Goal: Navigation & Orientation: Find specific page/section

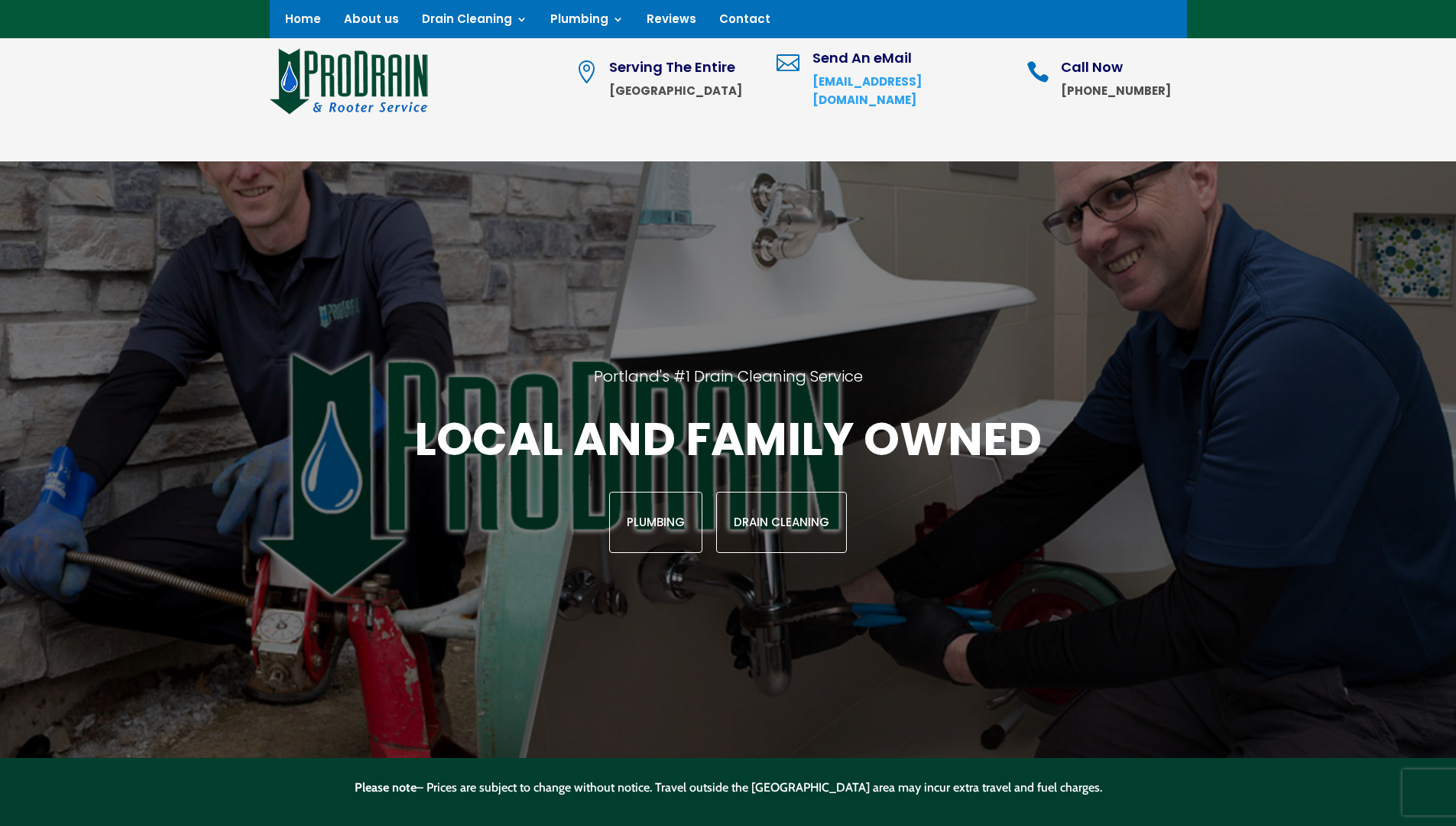
scroll to position [1921, 0]
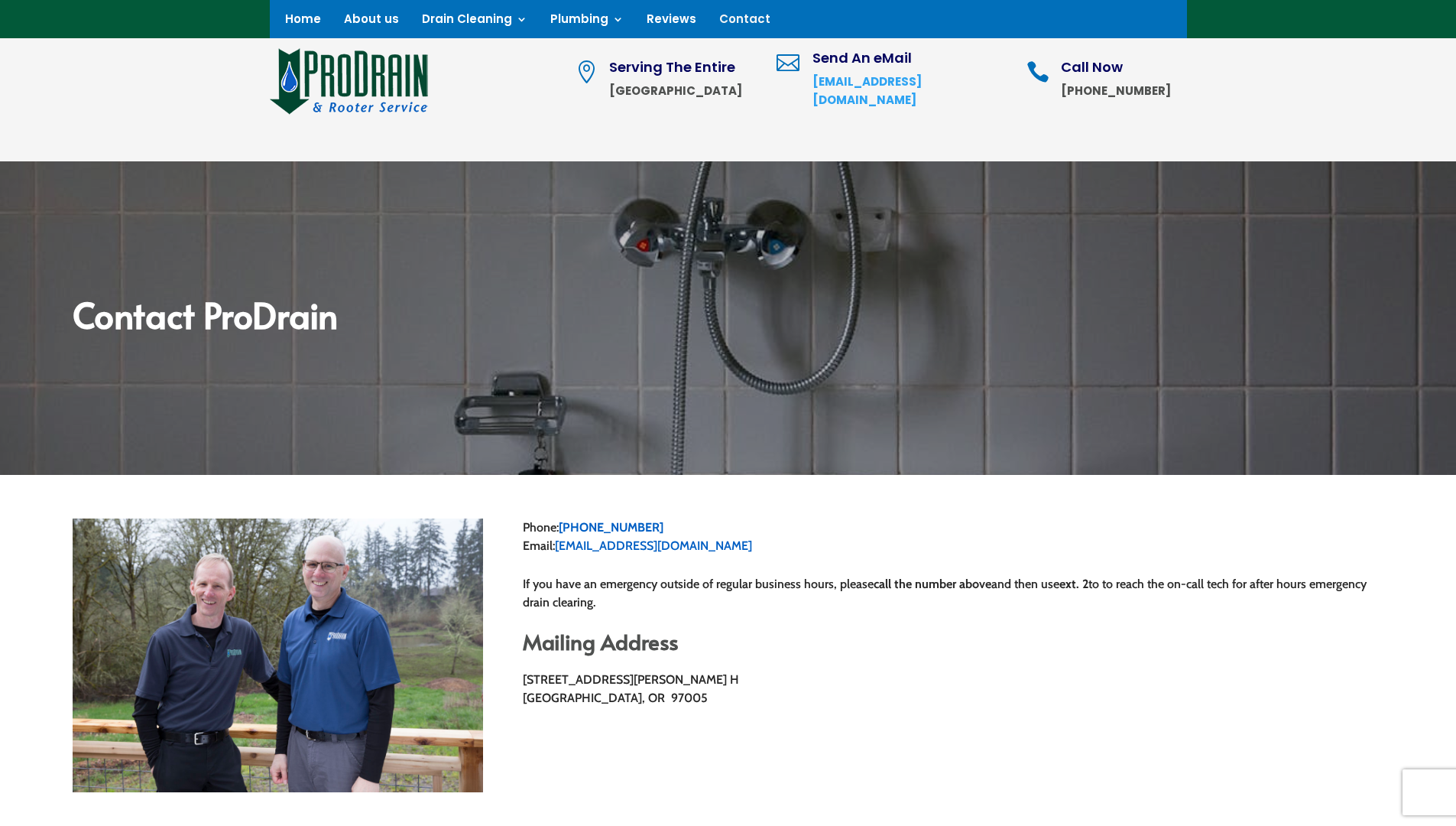
scroll to position [1447, 0]
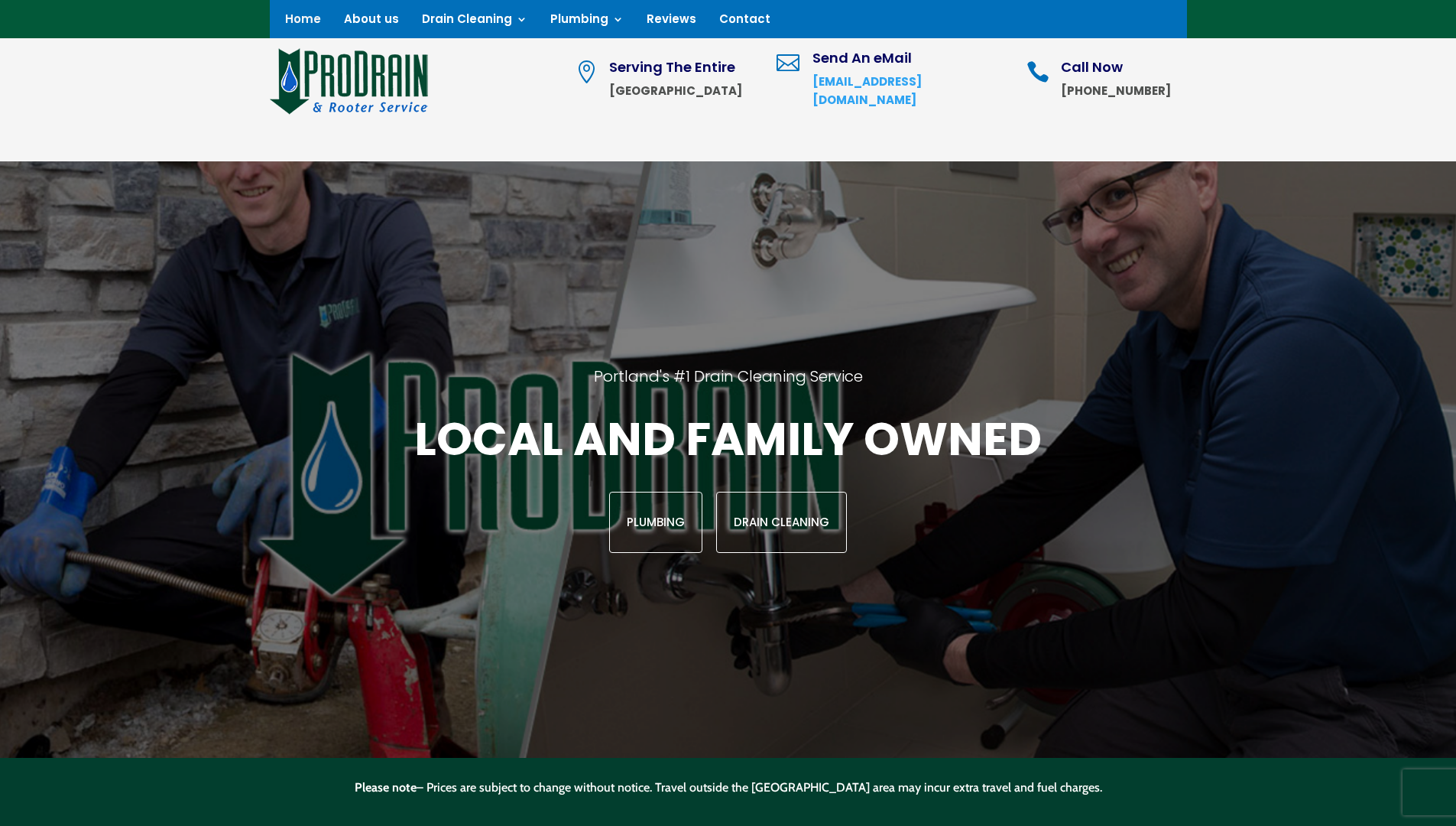
scroll to position [1924, 0]
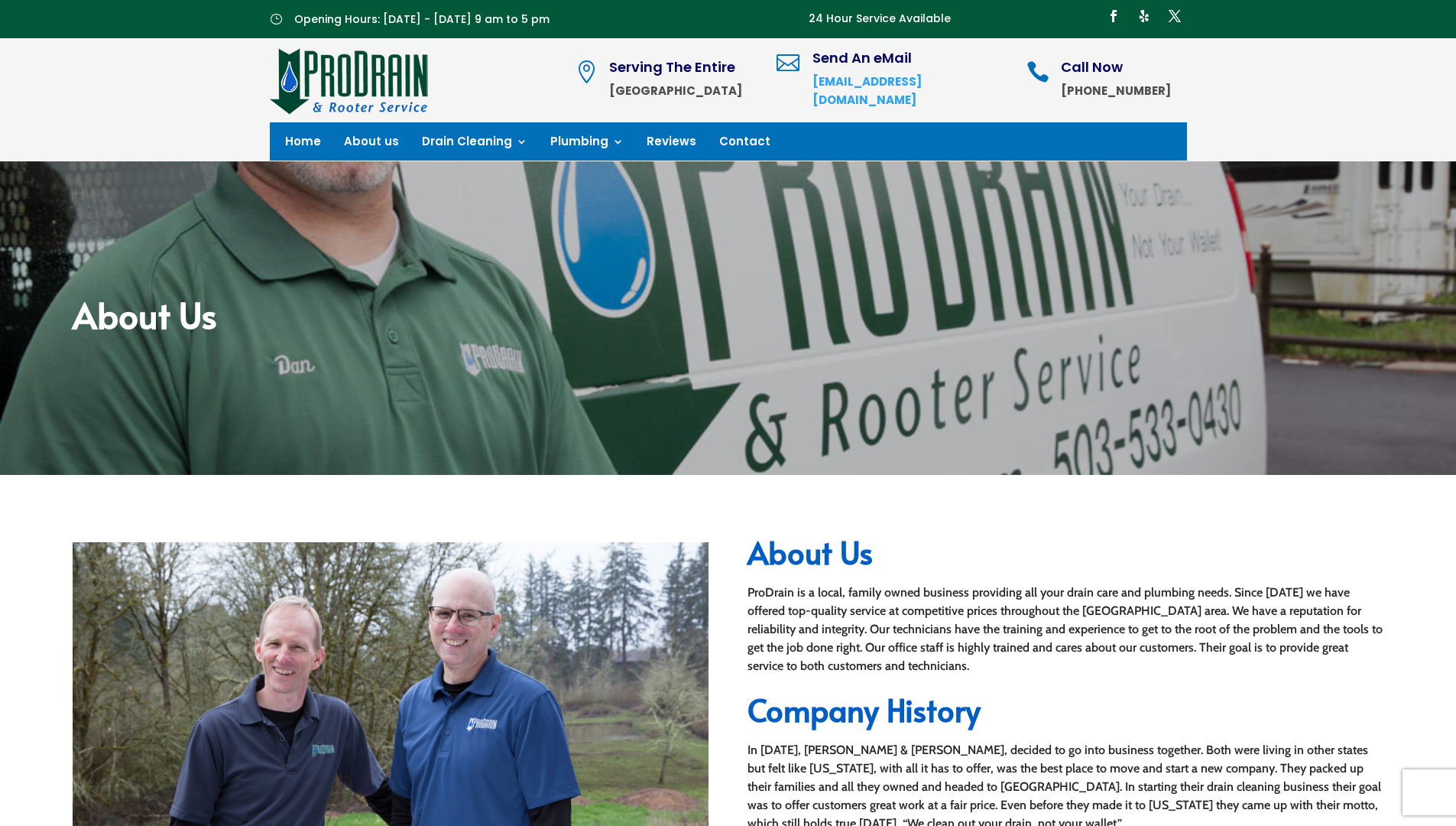
scroll to position [2041, 0]
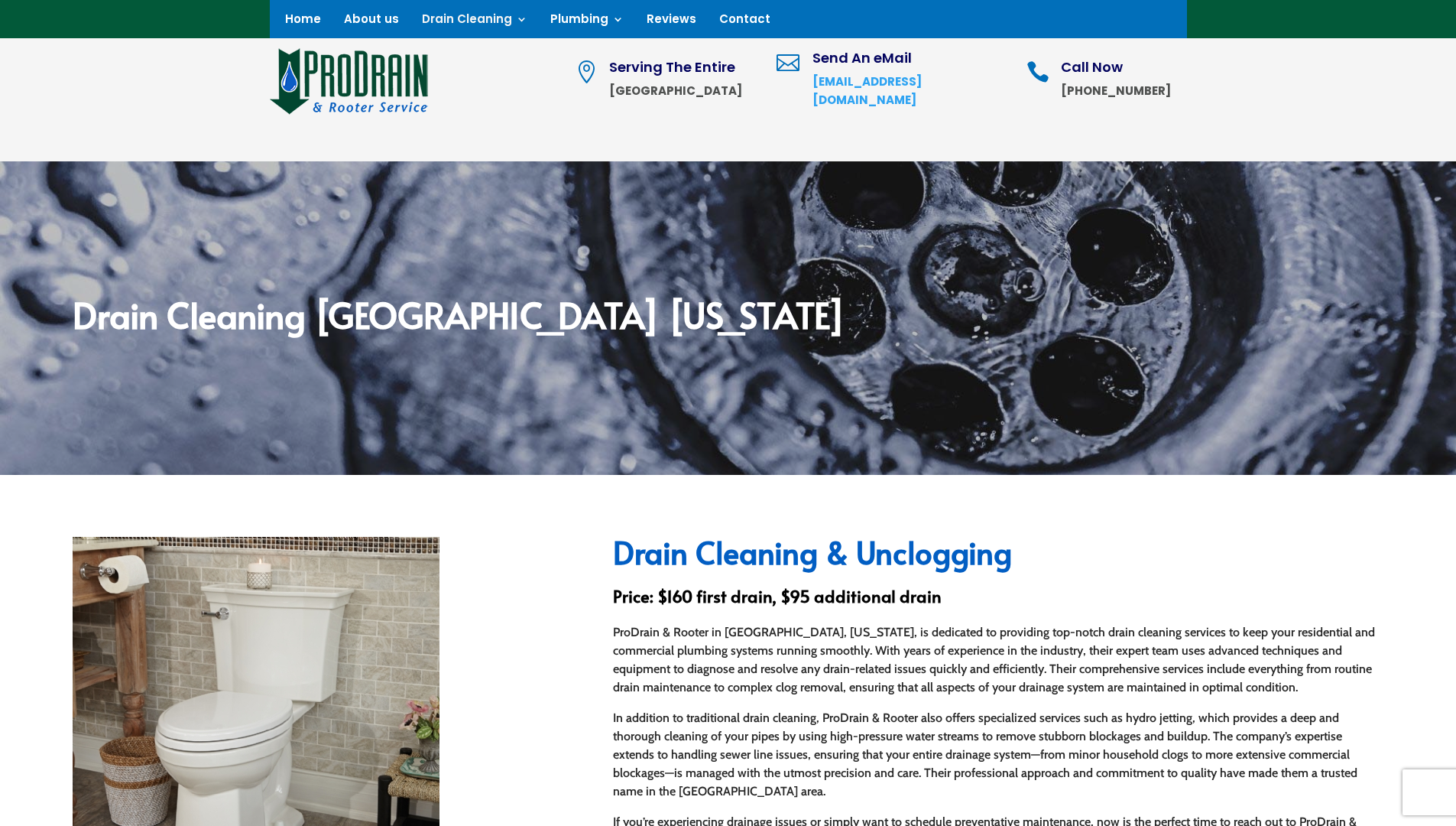
scroll to position [998, 0]
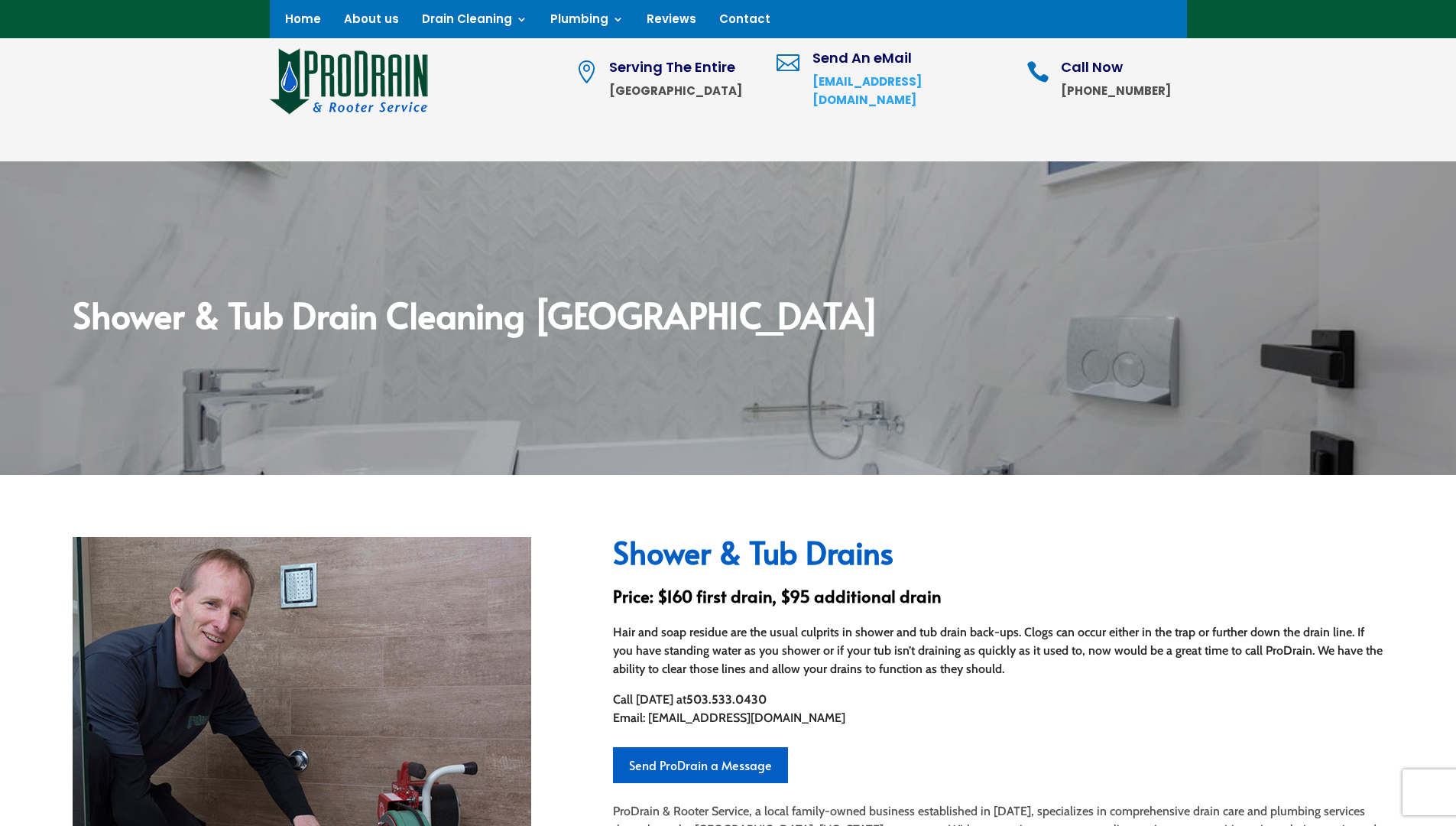
scroll to position [997, 0]
